Goal: Information Seeking & Learning: Find specific fact

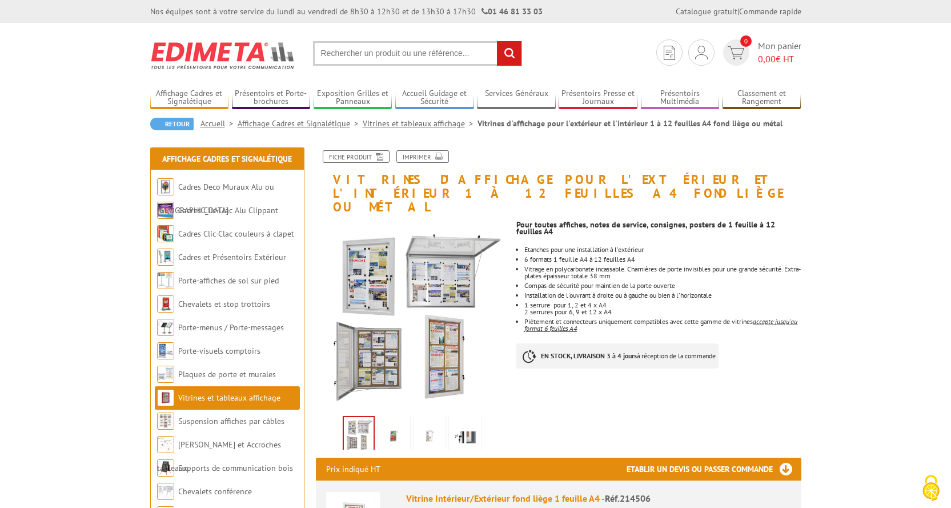
paste input "YaPasDeResau_FTR_F_FR-XX_FR_HI-VI-51_4K_PAT_20250709_LAB_IOP_OV"
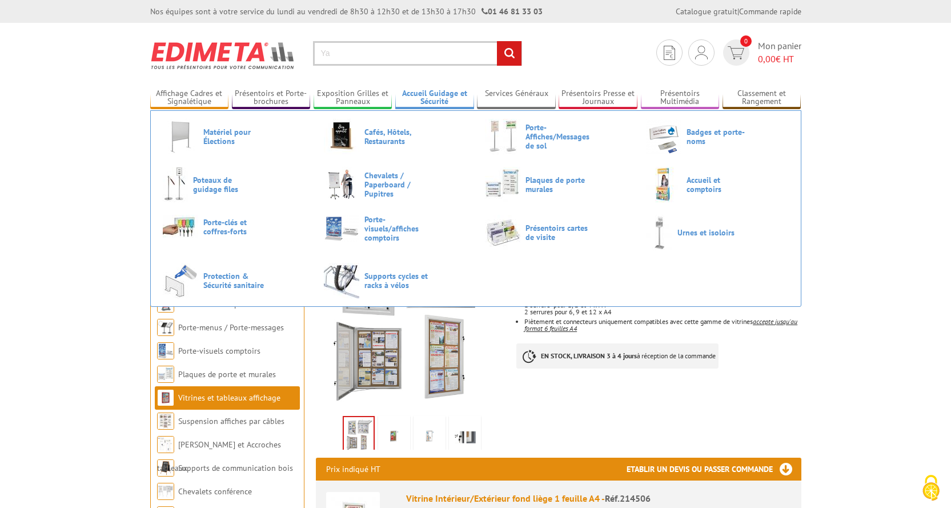
type input "Y"
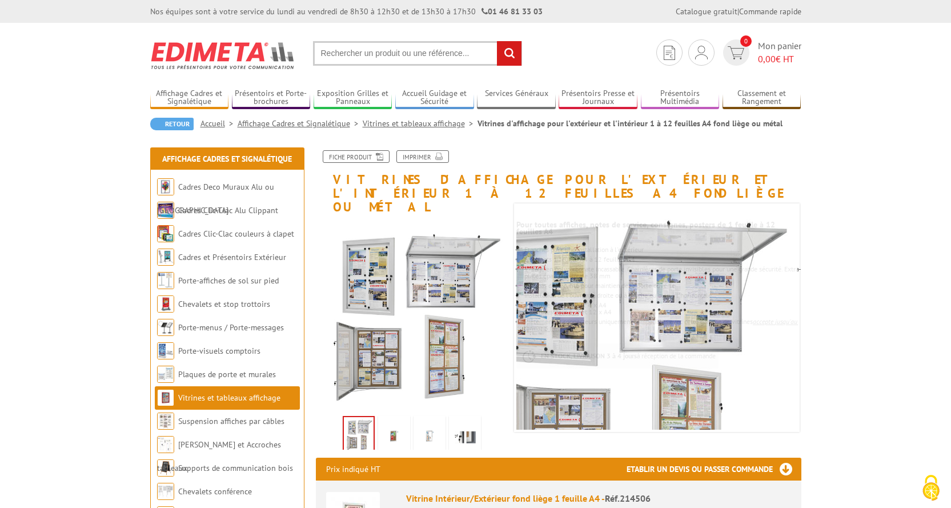
click at [438, 55] on input "text" at bounding box center [417, 53] width 209 height 25
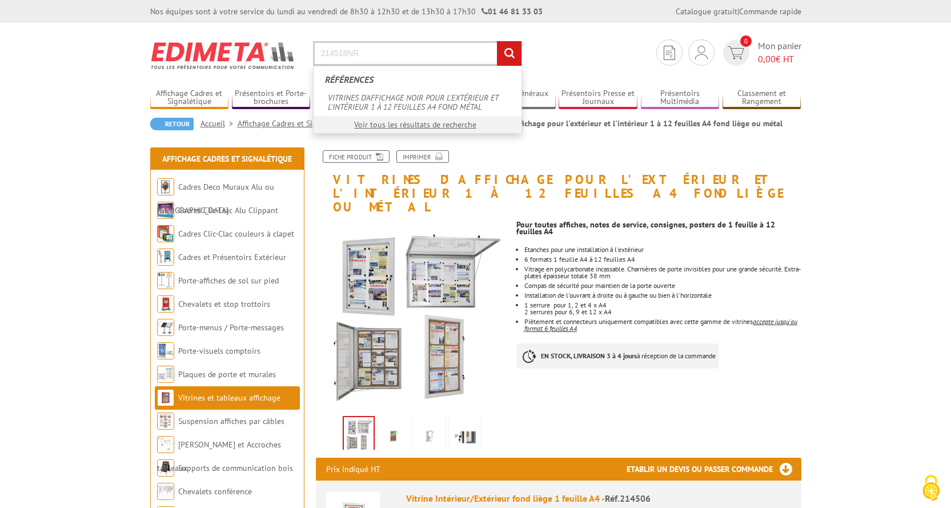
type input "214518NR"
click at [497, 41] on input "rechercher" at bounding box center [509, 53] width 25 height 25
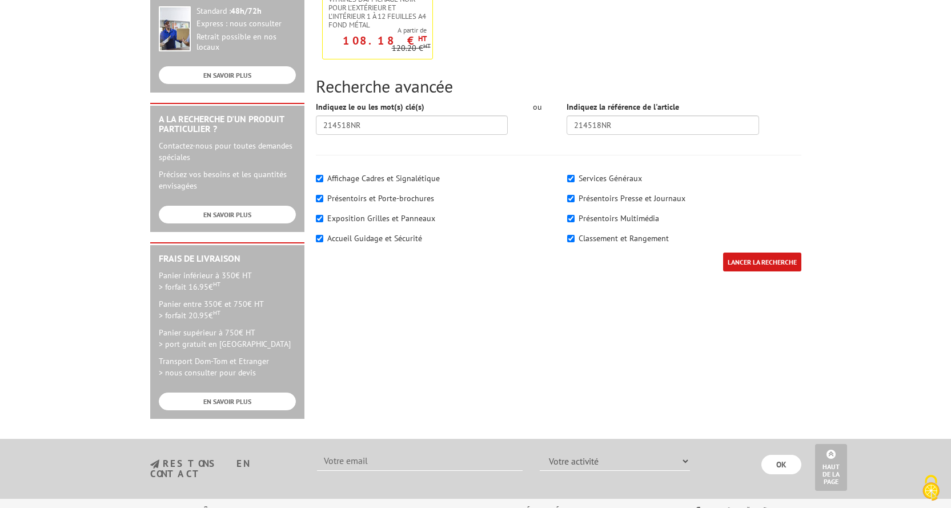
scroll to position [171, 0]
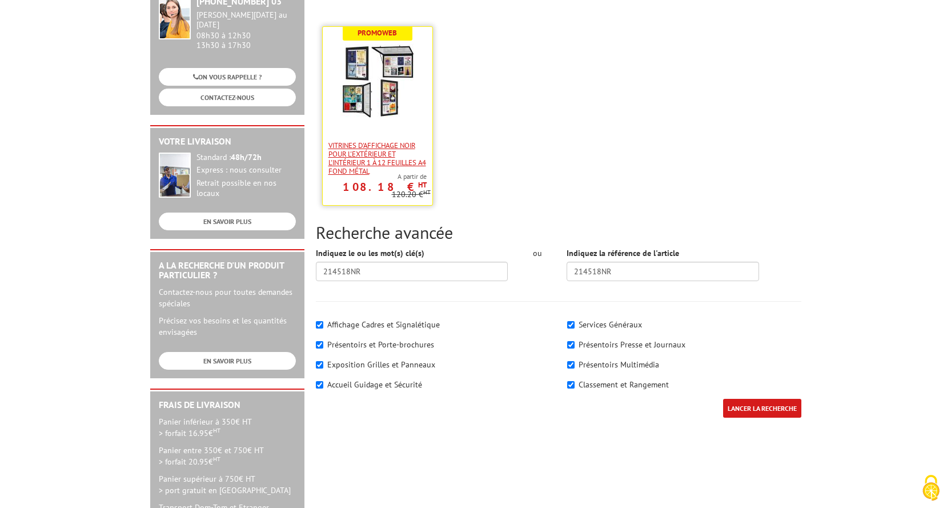
click at [369, 159] on span "VITRINES D'AFFICHAGE NOIR POUR L'EXTÉRIEUR ET L'INTÉRIEUR 1 À 12 FEUILLES A4 FO…" at bounding box center [378, 158] width 98 height 34
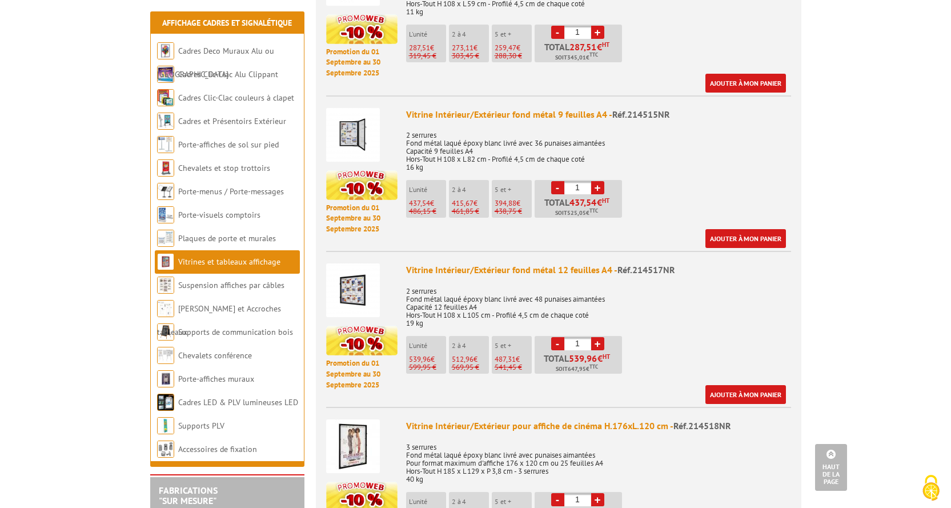
scroll to position [1086, 0]
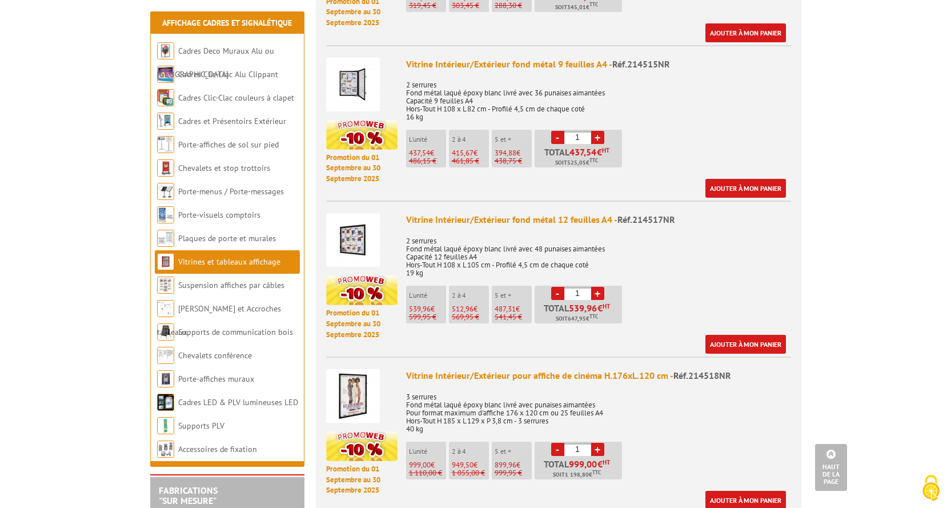
click at [361, 389] on img at bounding box center [353, 396] width 54 height 54
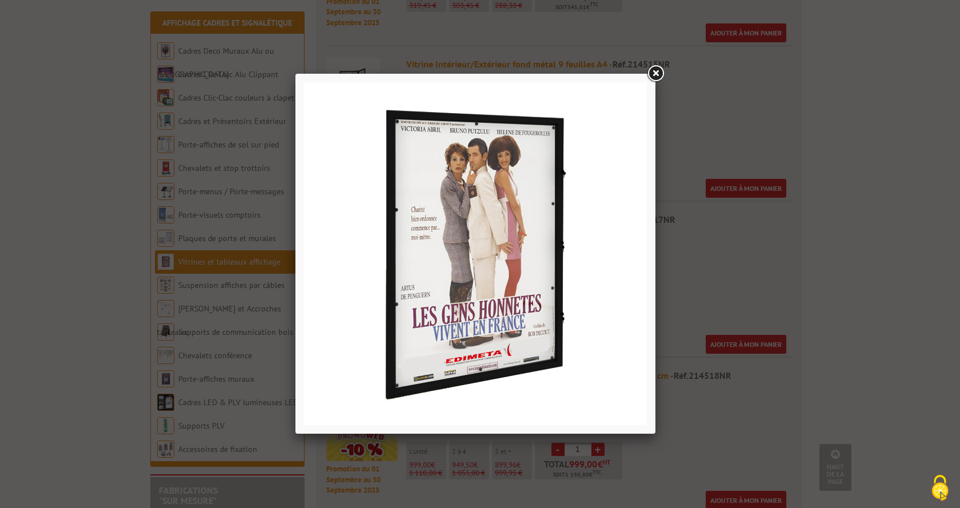
click at [664, 69] on link at bounding box center [655, 73] width 21 height 21
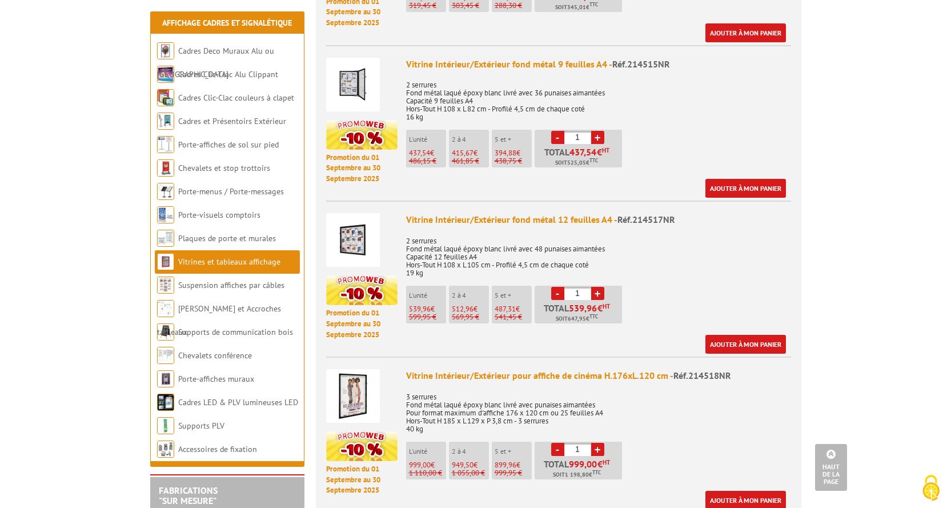
click at [473, 391] on p "3 serrures Fond métal laqué époxy blanc livré avec punaises aimantées Pour form…" at bounding box center [598, 409] width 385 height 48
click at [528, 399] on p "3 serrures Fond métal laqué époxy blanc livré avec punaises aimantées Pour form…" at bounding box center [598, 409] width 385 height 48
click at [421, 420] on div "Vitrine Intérieur/Extérieur pour affiche de cinéma H.176xL.120 cm - Réf.214518N…" at bounding box center [598, 439] width 385 height 141
click at [467, 460] on span "949,50" at bounding box center [463, 465] width 22 height 10
click at [429, 469] on p "1 110,00 €" at bounding box center [427, 473] width 37 height 8
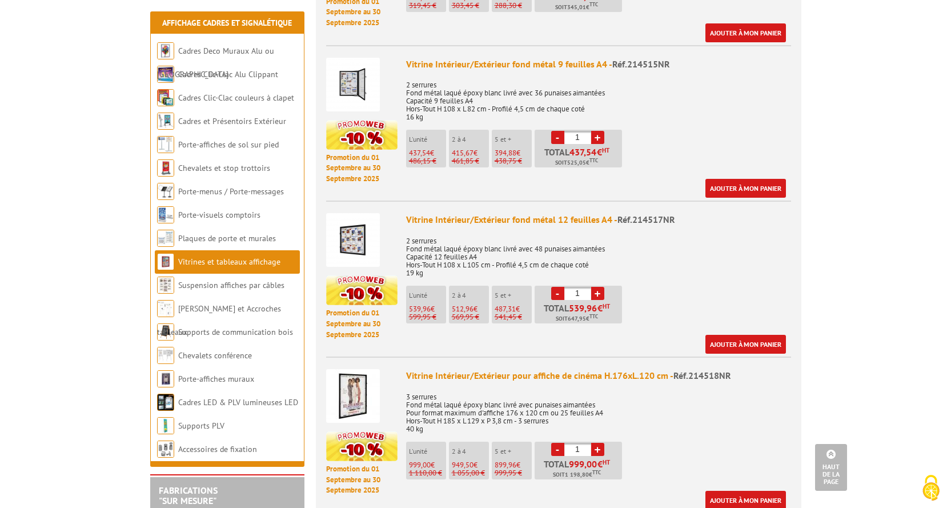
click at [422, 442] on li "L'unité 999,00 € 1 110,00 €" at bounding box center [426, 461] width 40 height 38
click at [488, 447] on p "2 à 4" at bounding box center [470, 451] width 37 height 8
click at [682, 357] on li "Promotion du 01 Septembre au 30 Septembre 2025 Vitrine Intérieur/Extérieur pour…" at bounding box center [558, 433] width 465 height 153
click at [627, 369] on div "Vitrine Intérieur/Extérieur pour affiche de cinéma H.176xL.120 cm - Réf.214518NR" at bounding box center [598, 375] width 385 height 13
drag, startPoint x: 675, startPoint y: 359, endPoint x: 712, endPoint y: 397, distance: 52.5
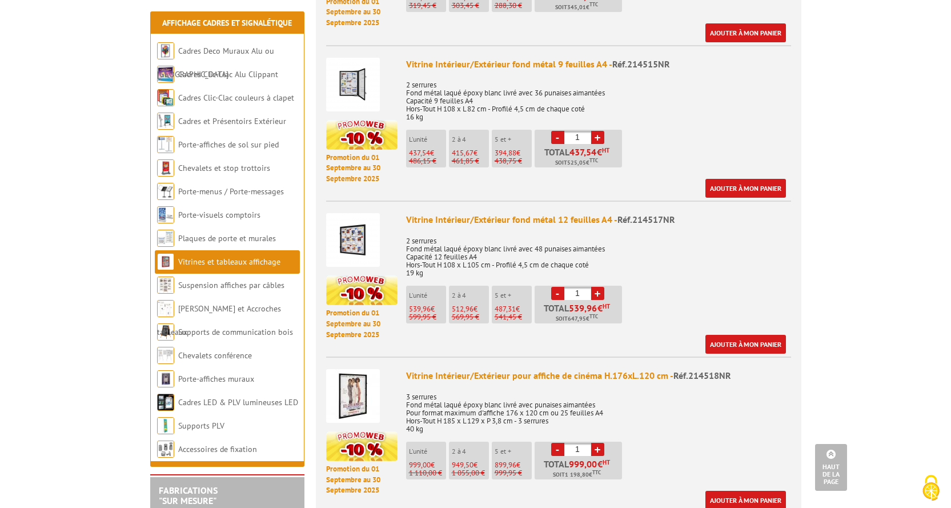
click at [678, 370] on span "Réf.214518NR" at bounding box center [703, 375] width 58 height 11
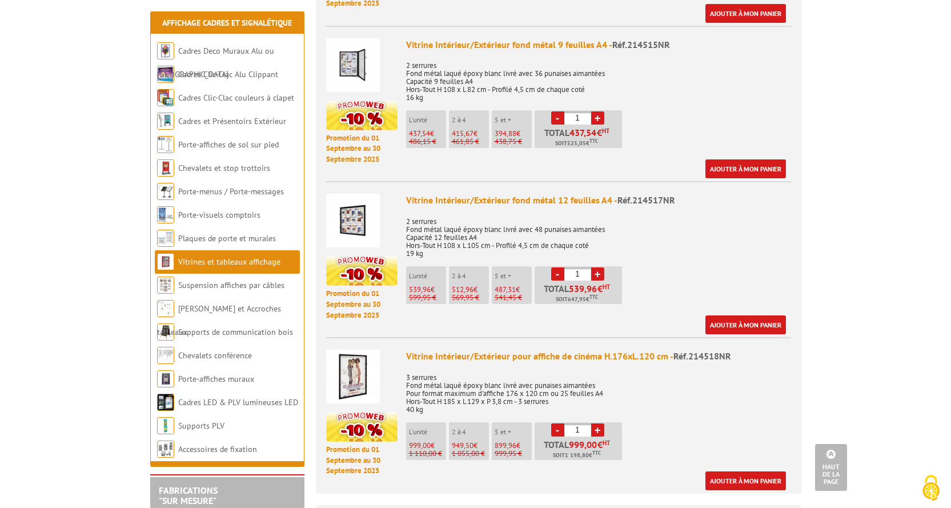
scroll to position [1200, 0]
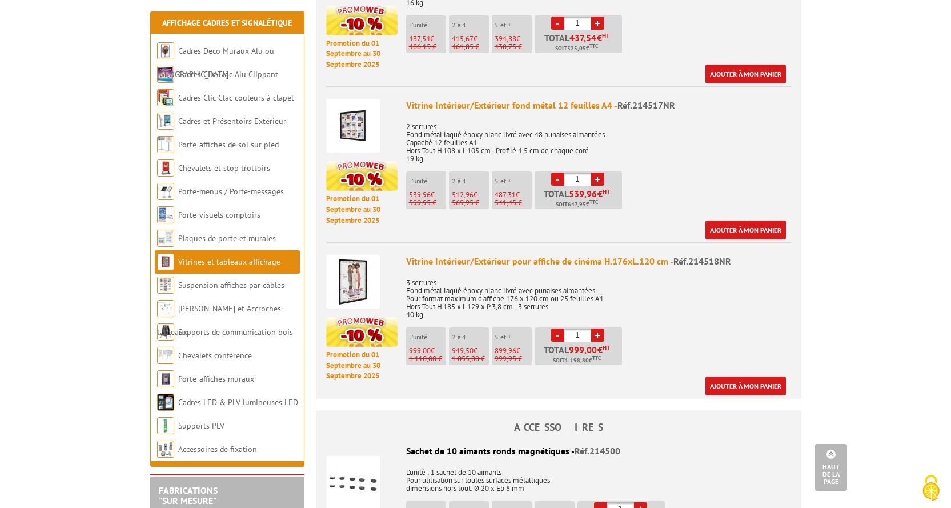
click at [362, 277] on img at bounding box center [353, 282] width 54 height 54
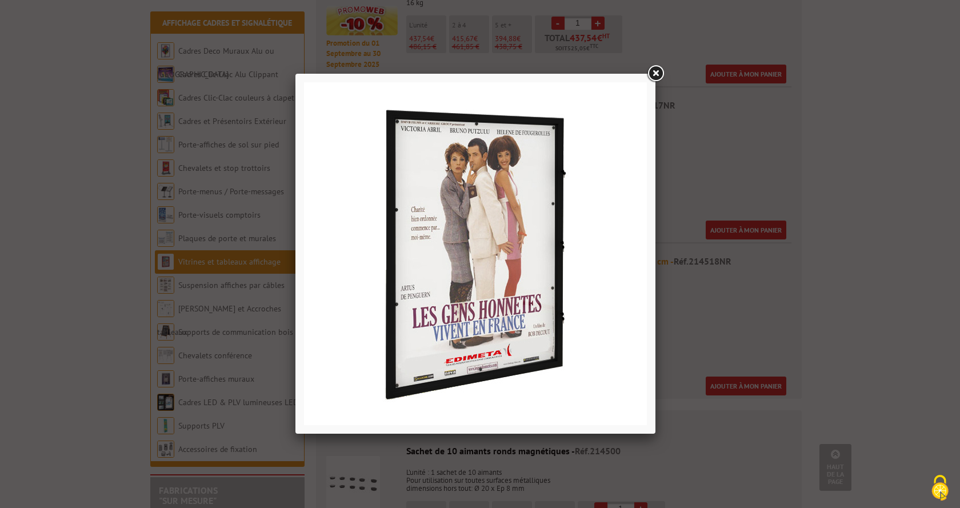
click at [655, 71] on link at bounding box center [655, 73] width 21 height 21
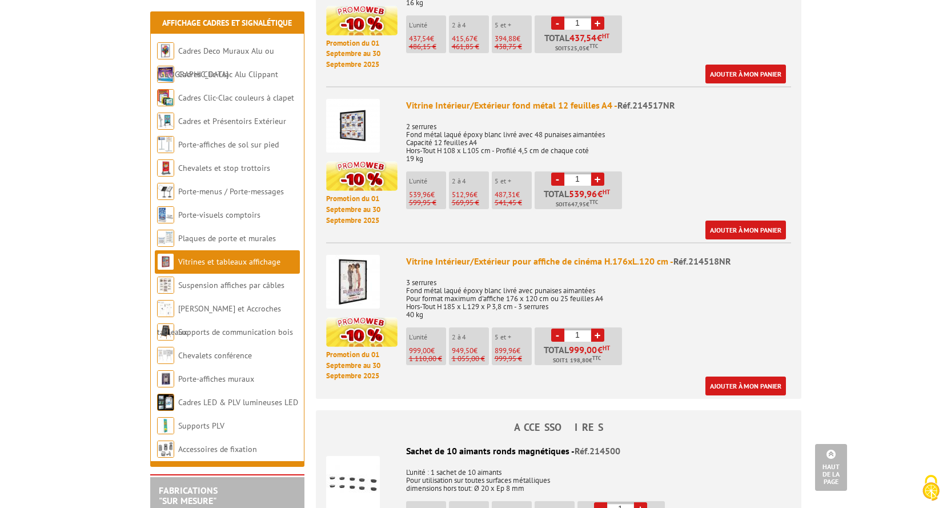
click at [351, 269] on img at bounding box center [353, 282] width 54 height 54
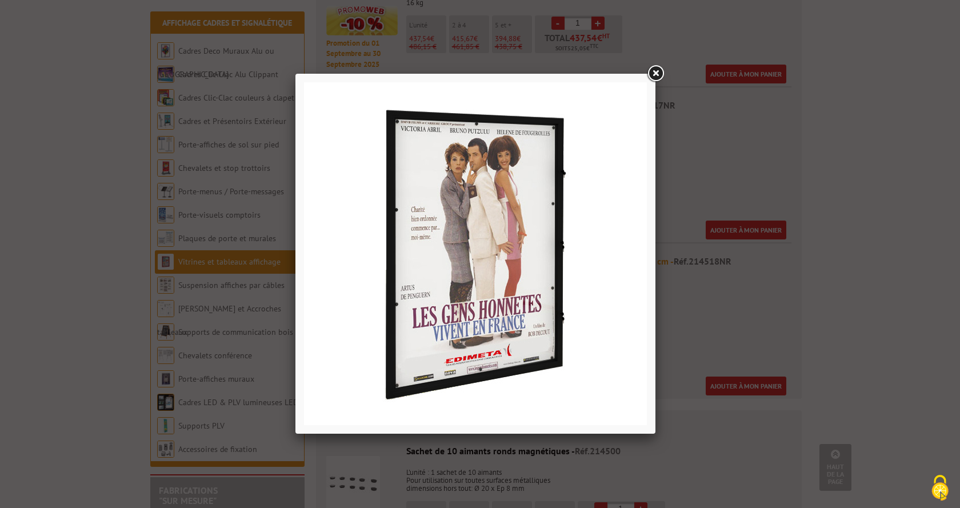
click at [653, 71] on link at bounding box center [655, 73] width 21 height 21
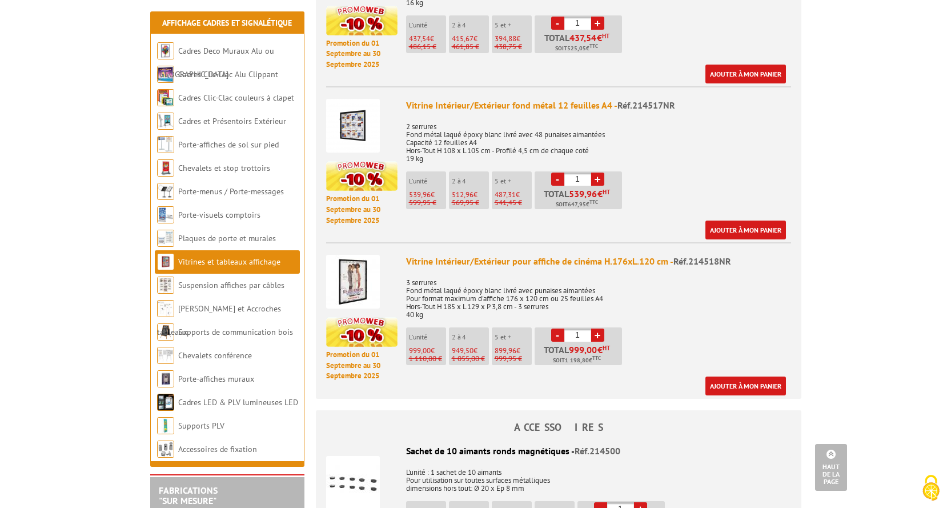
click at [361, 270] on img at bounding box center [353, 282] width 54 height 54
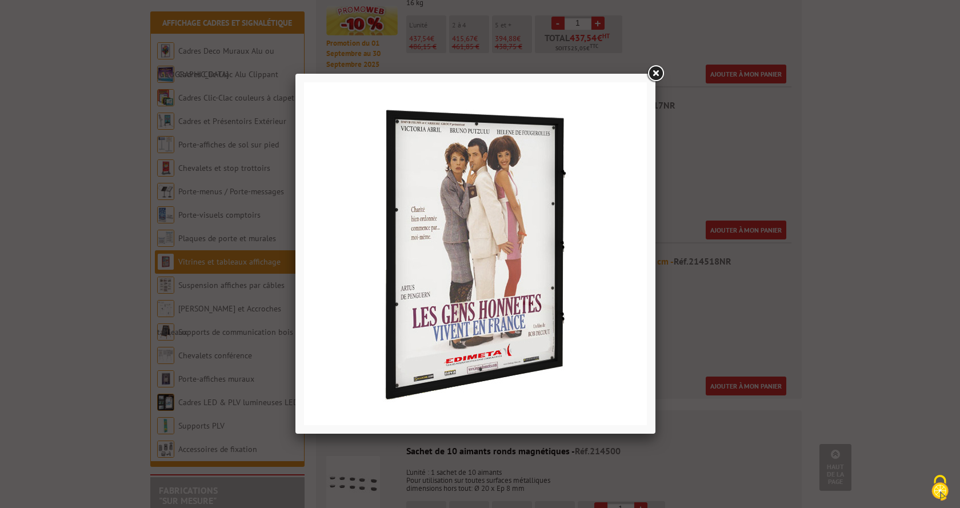
click at [655, 73] on link at bounding box center [655, 73] width 21 height 21
